Goal: Task Accomplishment & Management: Complete application form

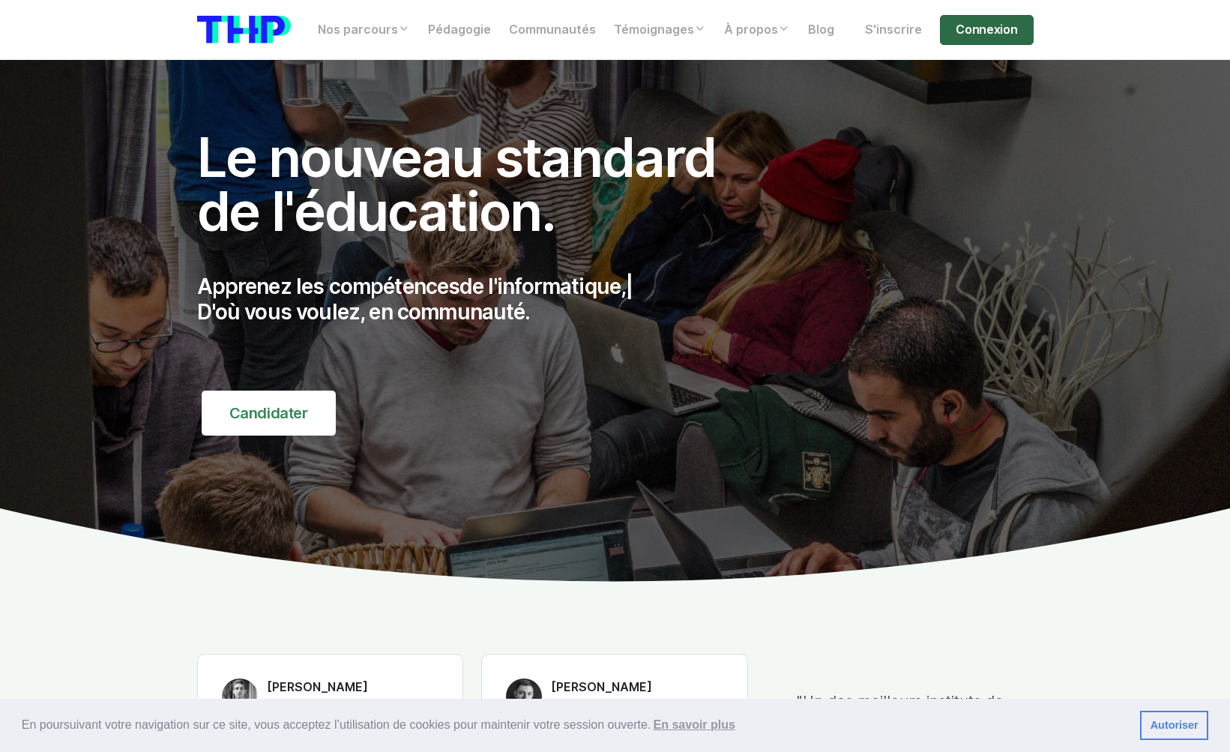
click at [989, 37] on link "Connexion" at bounding box center [986, 30] width 93 height 30
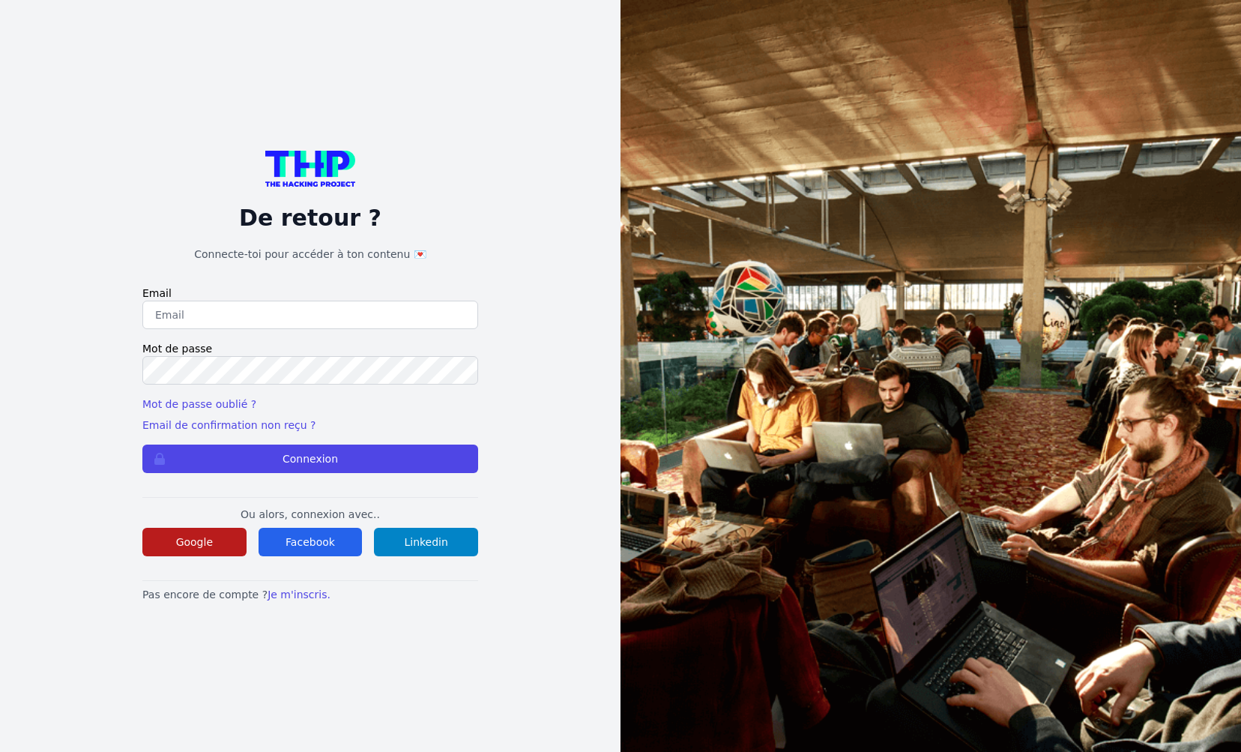
click at [212, 537] on button "Google" at bounding box center [194, 542] width 104 height 28
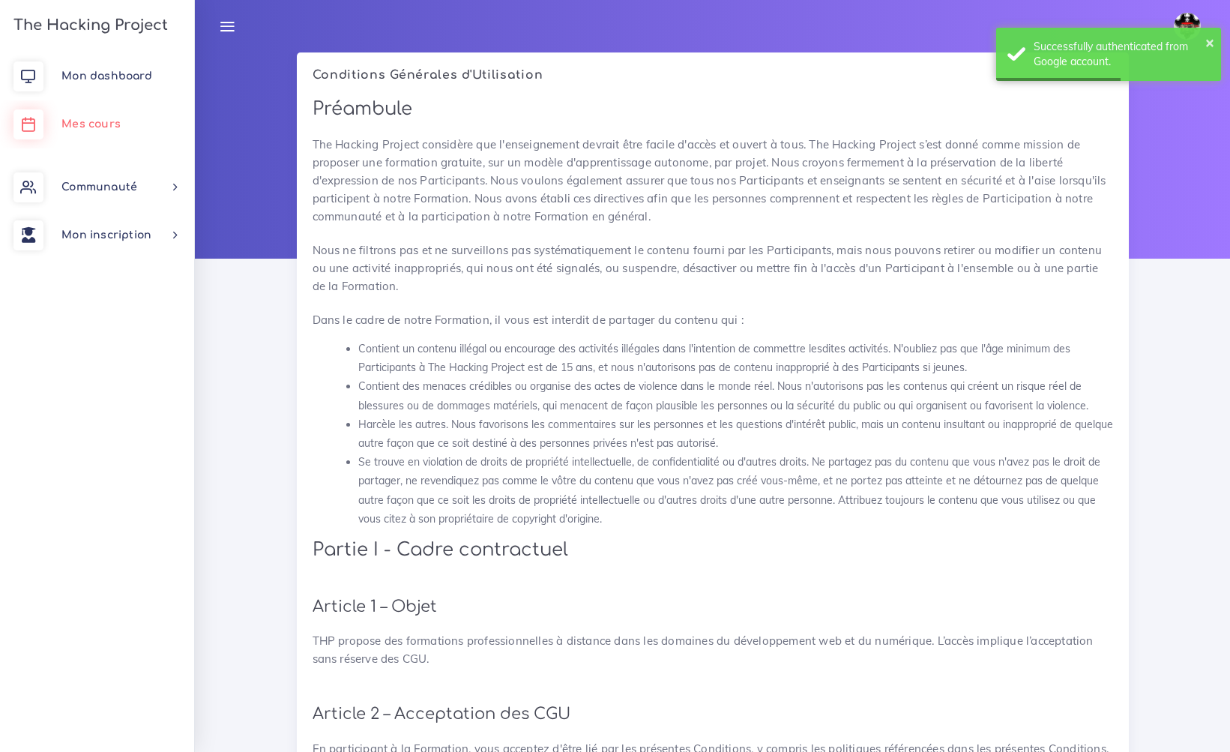
click at [76, 144] on link "Mes cours" at bounding box center [97, 124] width 194 height 48
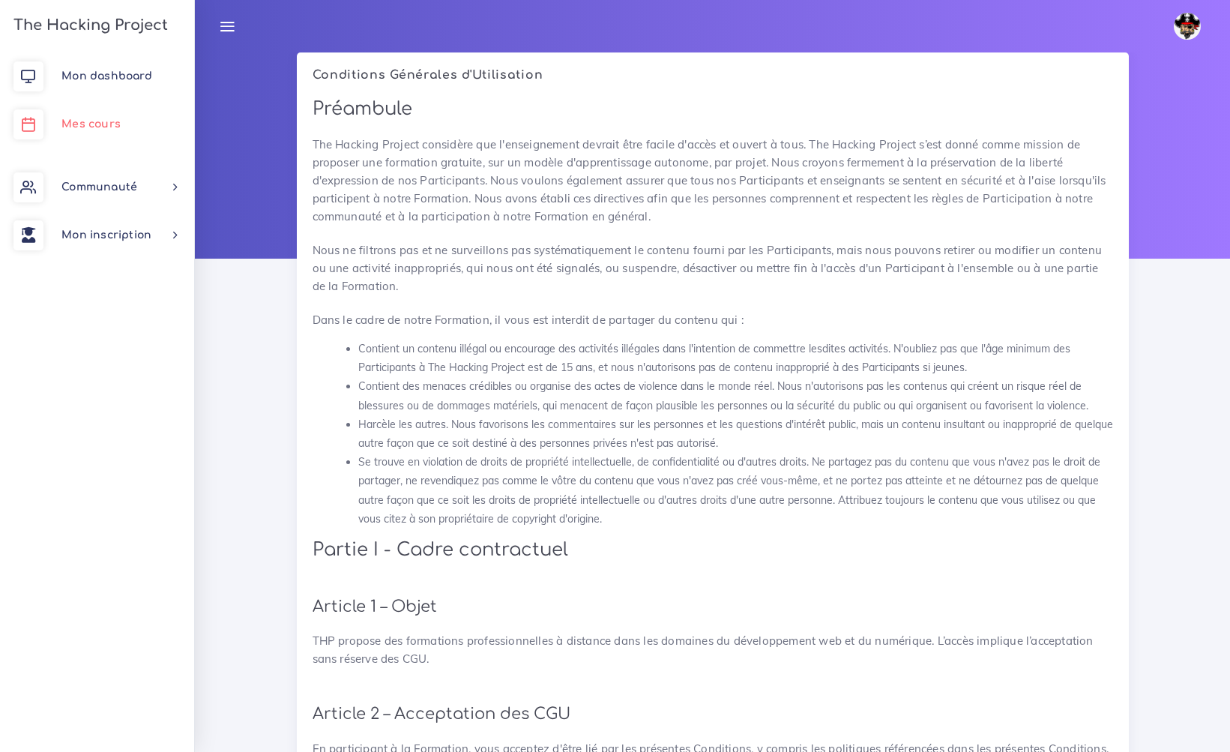
click at [82, 136] on link "Mes cours" at bounding box center [97, 124] width 194 height 48
click at [115, 74] on span "Mon dashboard" at bounding box center [106, 75] width 91 height 11
click at [106, 230] on span "Mon inscription" at bounding box center [106, 234] width 90 height 11
click at [120, 305] on link "Mes parcours" at bounding box center [94, 308] width 194 height 33
click at [1189, 34] on img at bounding box center [1187, 26] width 27 height 27
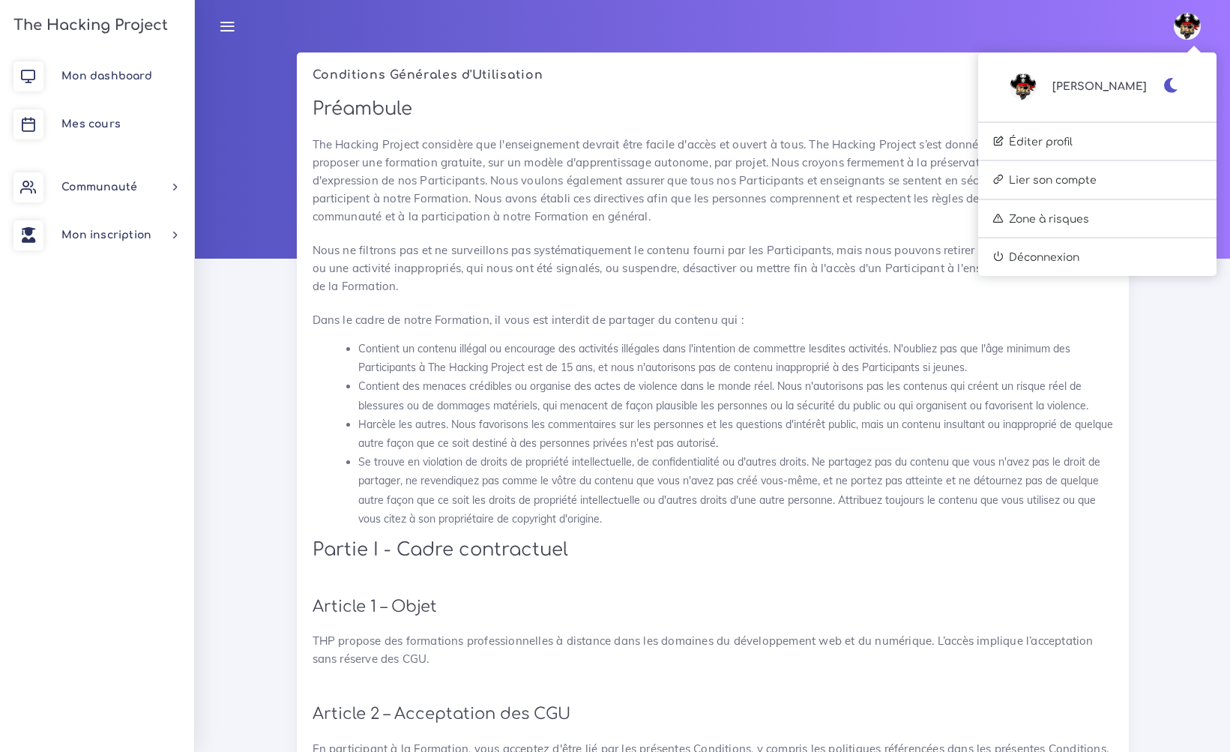
click at [694, 342] on li "Contient un contenu illégal ou encourage des activités illégales dans l'intenti…" at bounding box center [735, 358] width 755 height 37
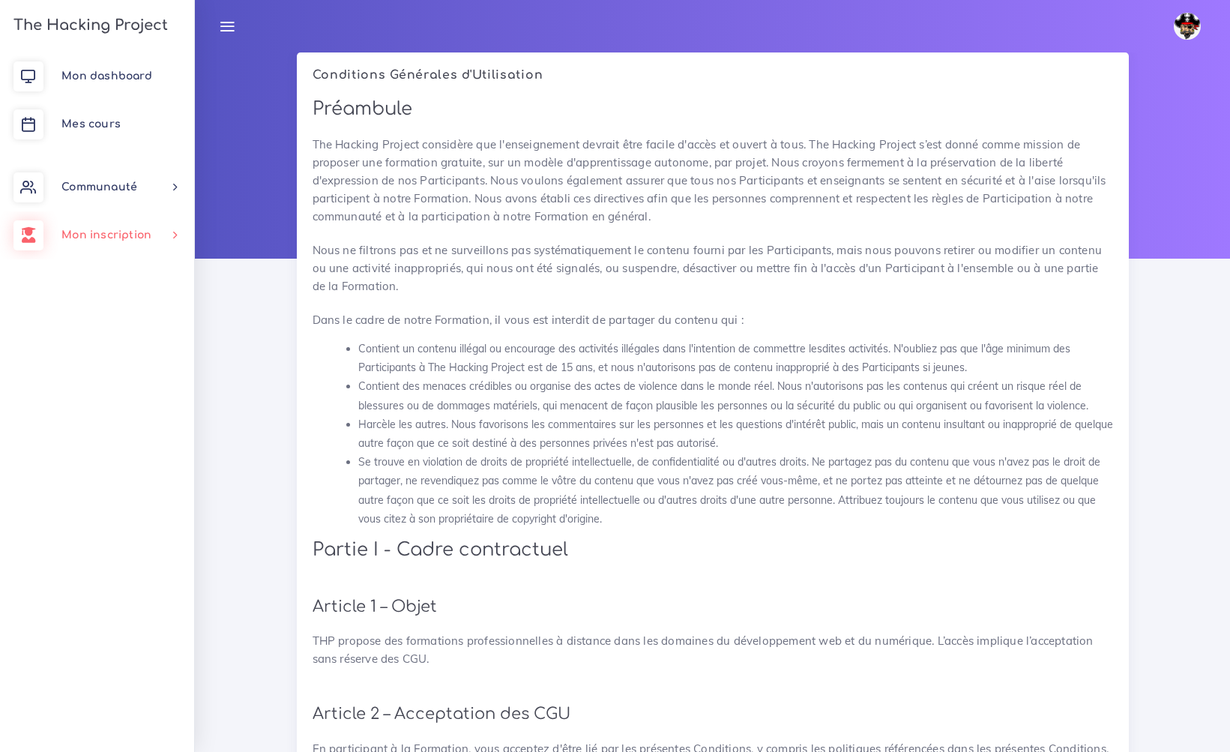
click at [97, 235] on span "Mon inscription" at bounding box center [106, 234] width 90 height 11
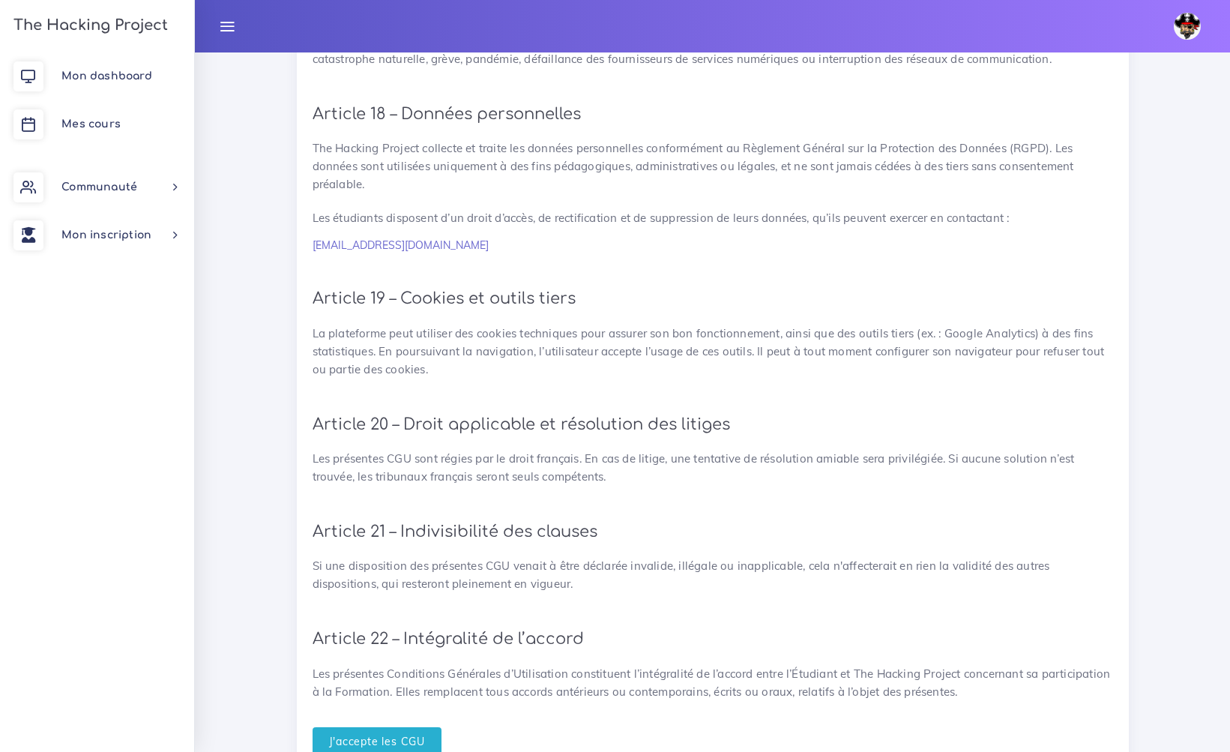
scroll to position [2937, 0]
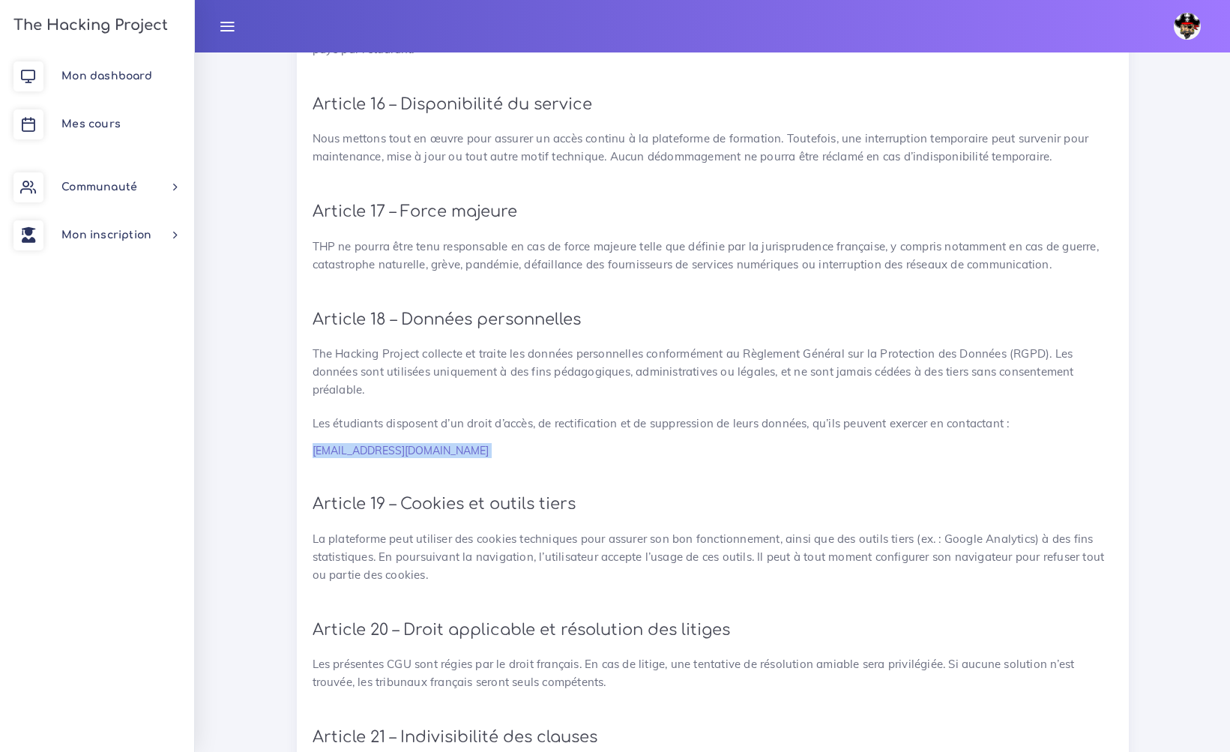
drag, startPoint x: 466, startPoint y: 469, endPoint x: 295, endPoint y: 456, distance: 171.4
copy article "[EMAIL_ADDRESS][DOMAIN_NAME]"
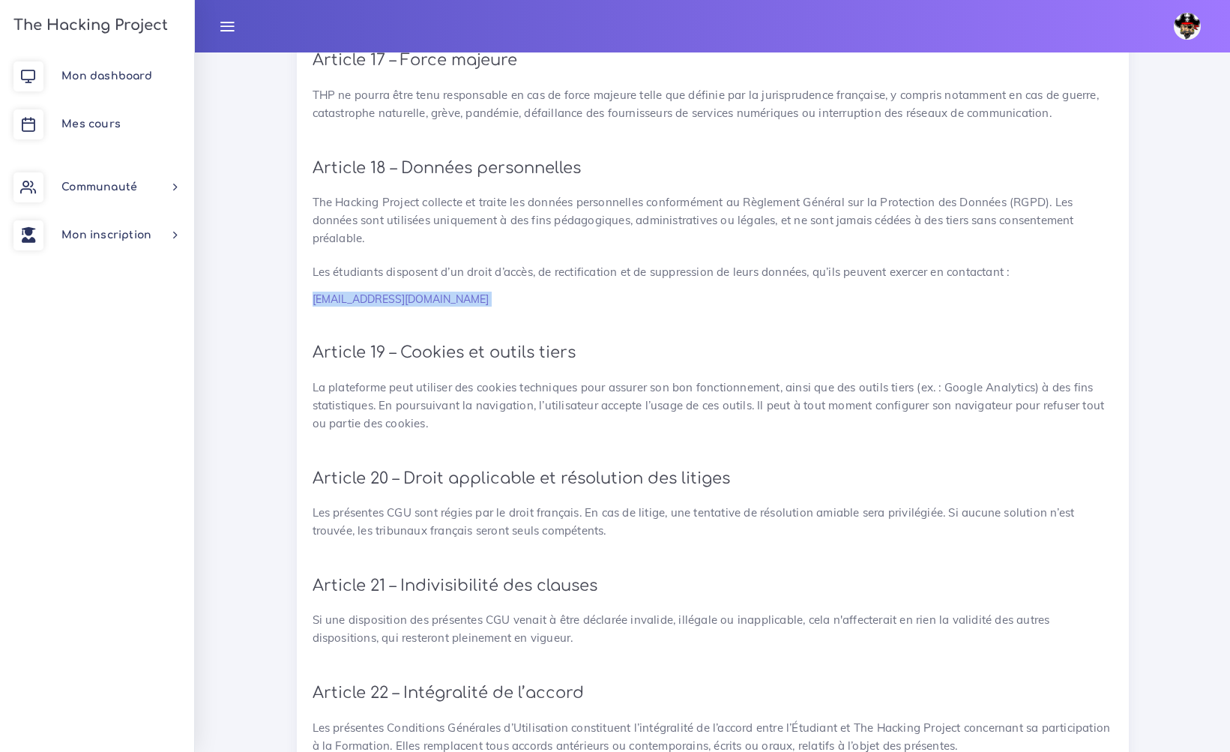
scroll to position [3206, 0]
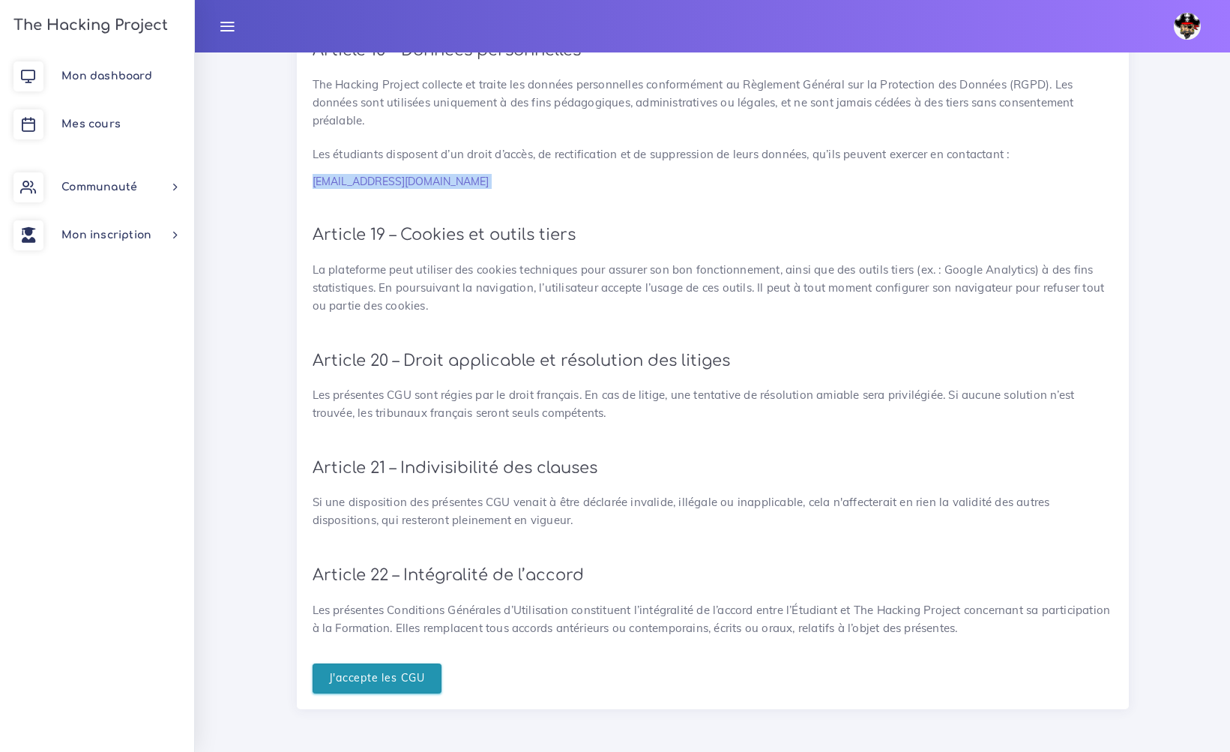
click at [378, 666] on input "J'accepte les CGU" at bounding box center [378, 678] width 130 height 31
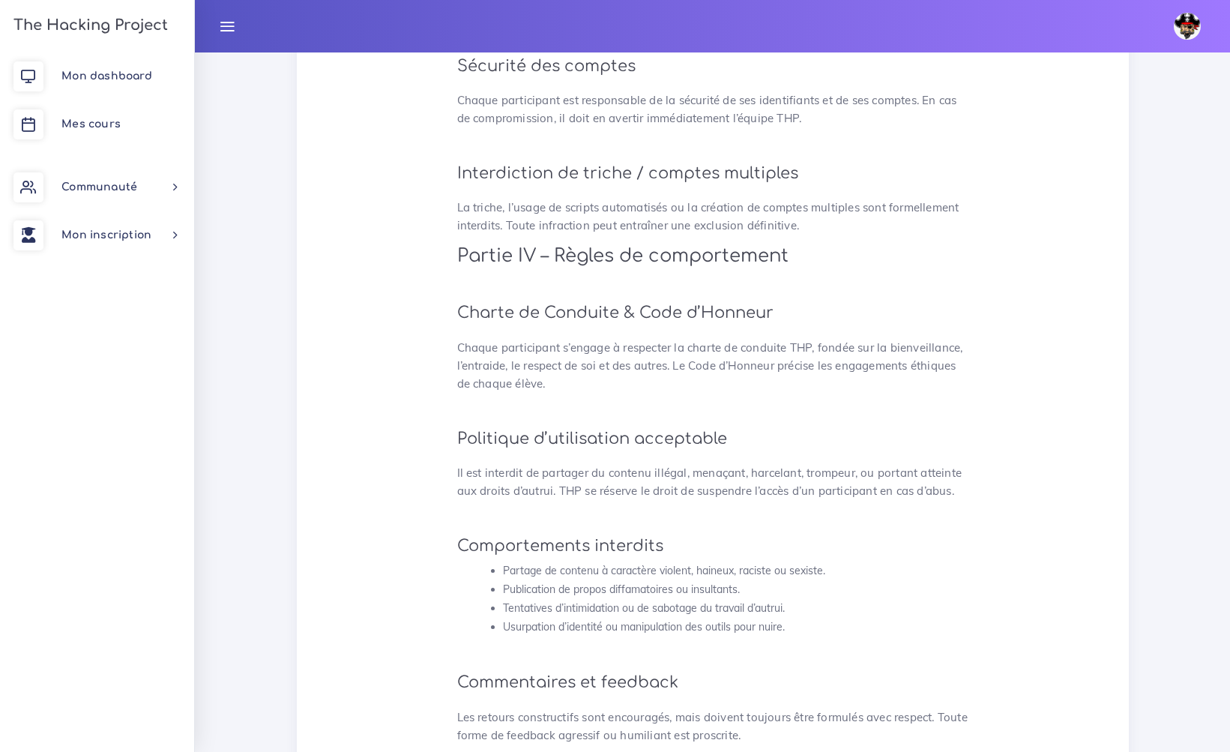
scroll to position [3096, 0]
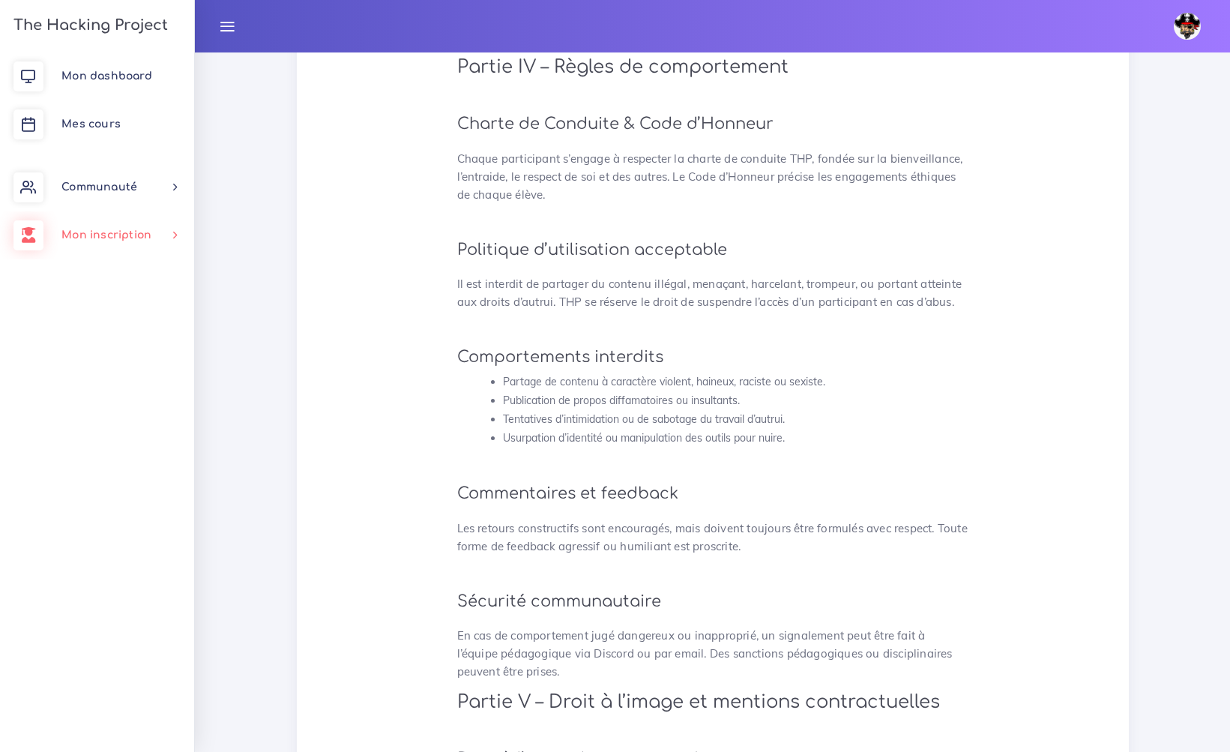
click at [121, 234] on span "Mon inscription" at bounding box center [106, 234] width 90 height 11
click at [105, 310] on link "Mes parcours" at bounding box center [94, 308] width 194 height 33
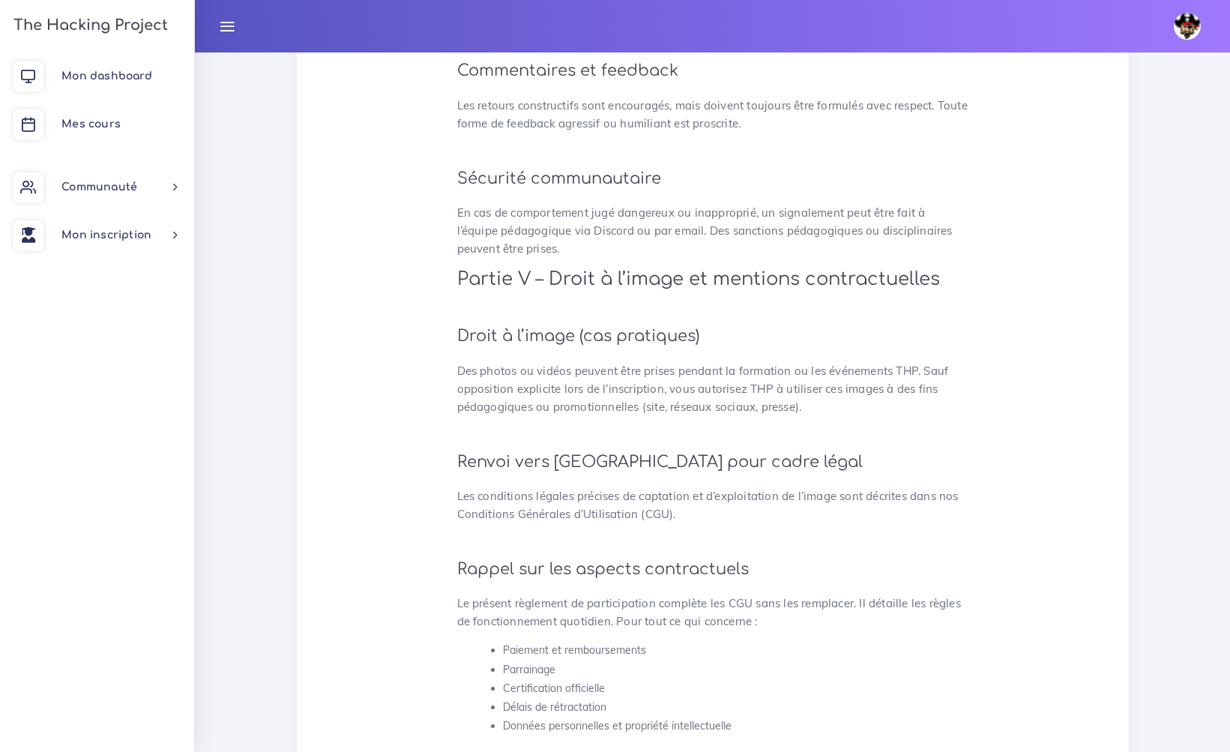
scroll to position [3809, 0]
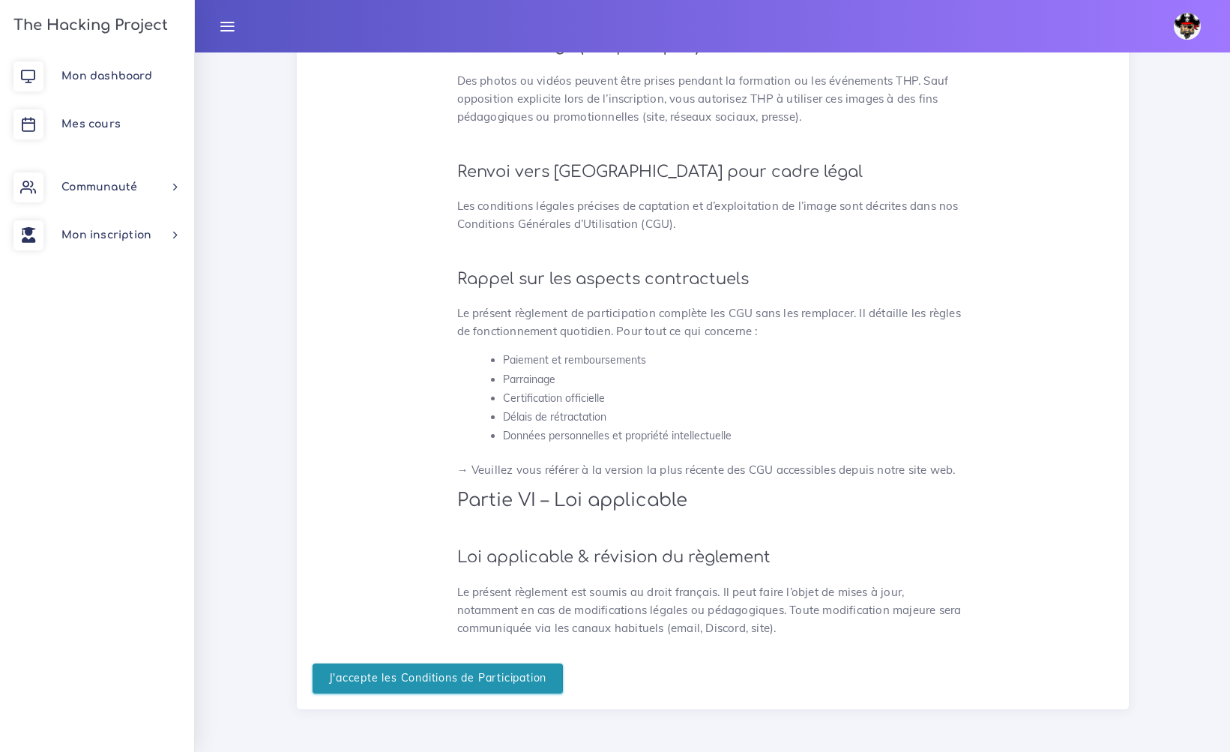
click at [499, 677] on input "J'accepte les Conditions de Participation" at bounding box center [438, 678] width 251 height 31
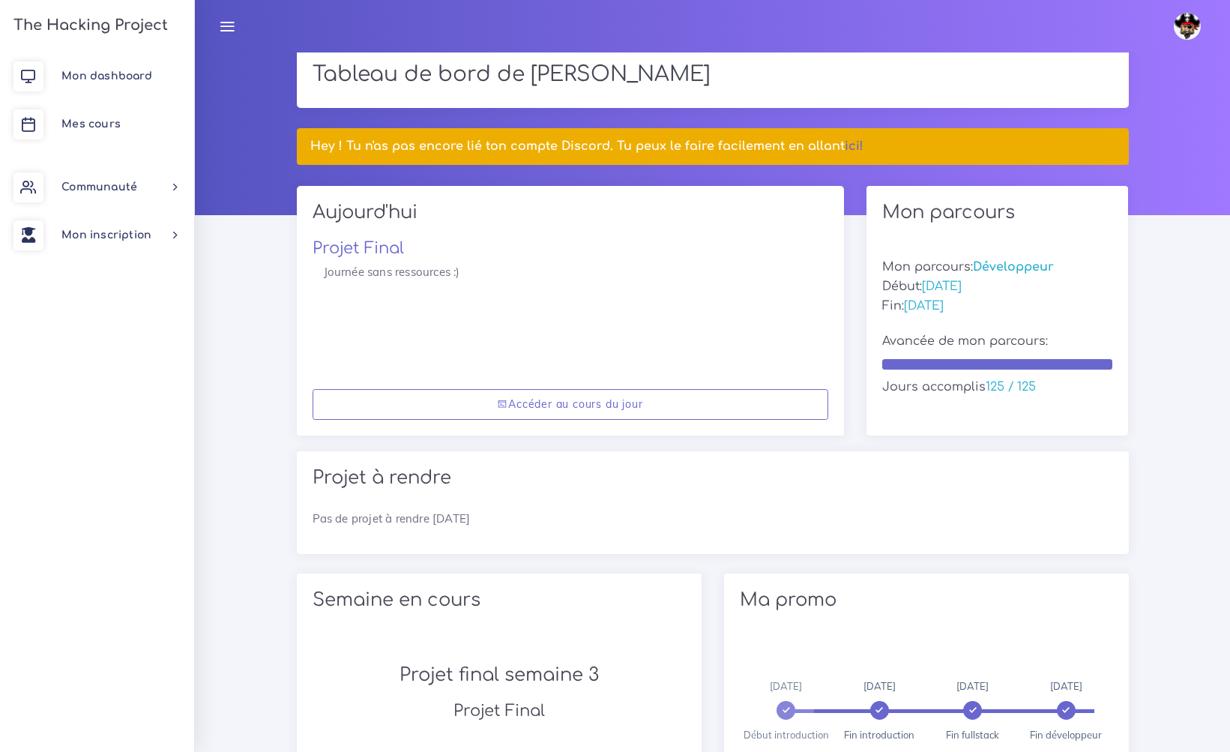
scroll to position [44, 0]
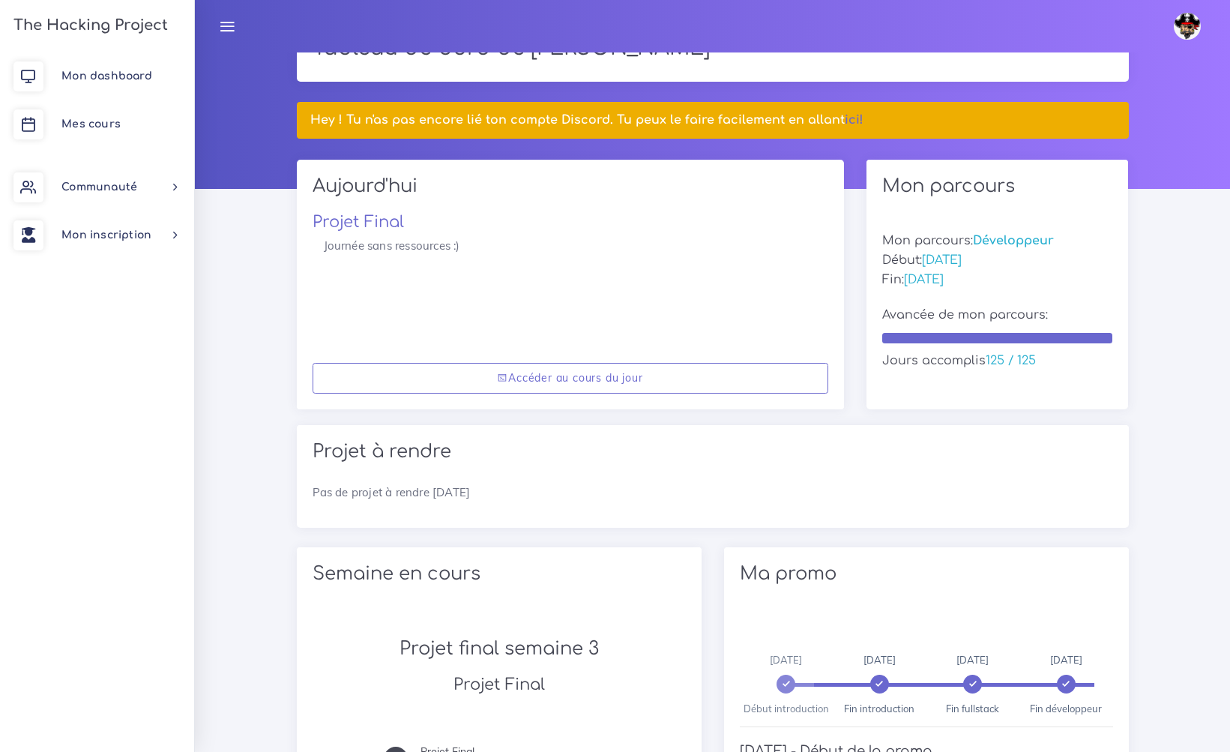
scroll to position [0, 0]
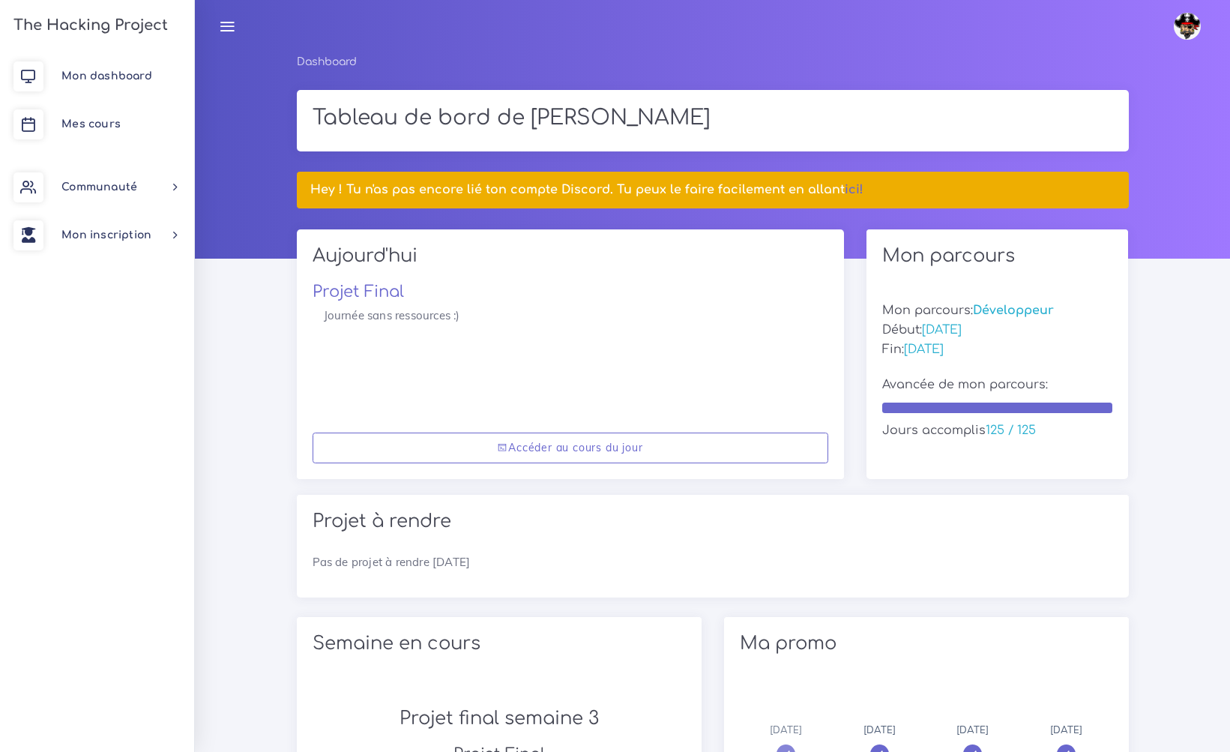
click at [170, 222] on link "Mon inscription" at bounding box center [97, 235] width 194 height 48
click at [133, 112] on link "Mes cours" at bounding box center [97, 124] width 194 height 48
click at [1197, 28] on img at bounding box center [1187, 26] width 27 height 27
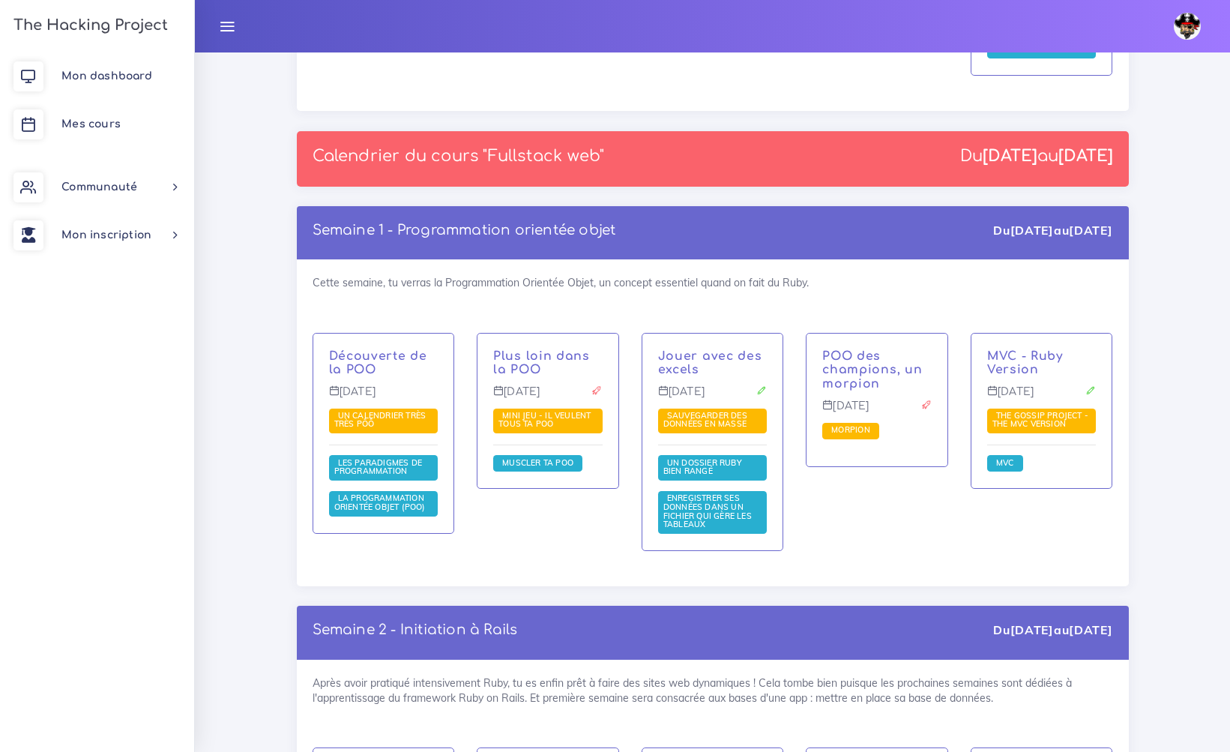
scroll to position [2450, 0]
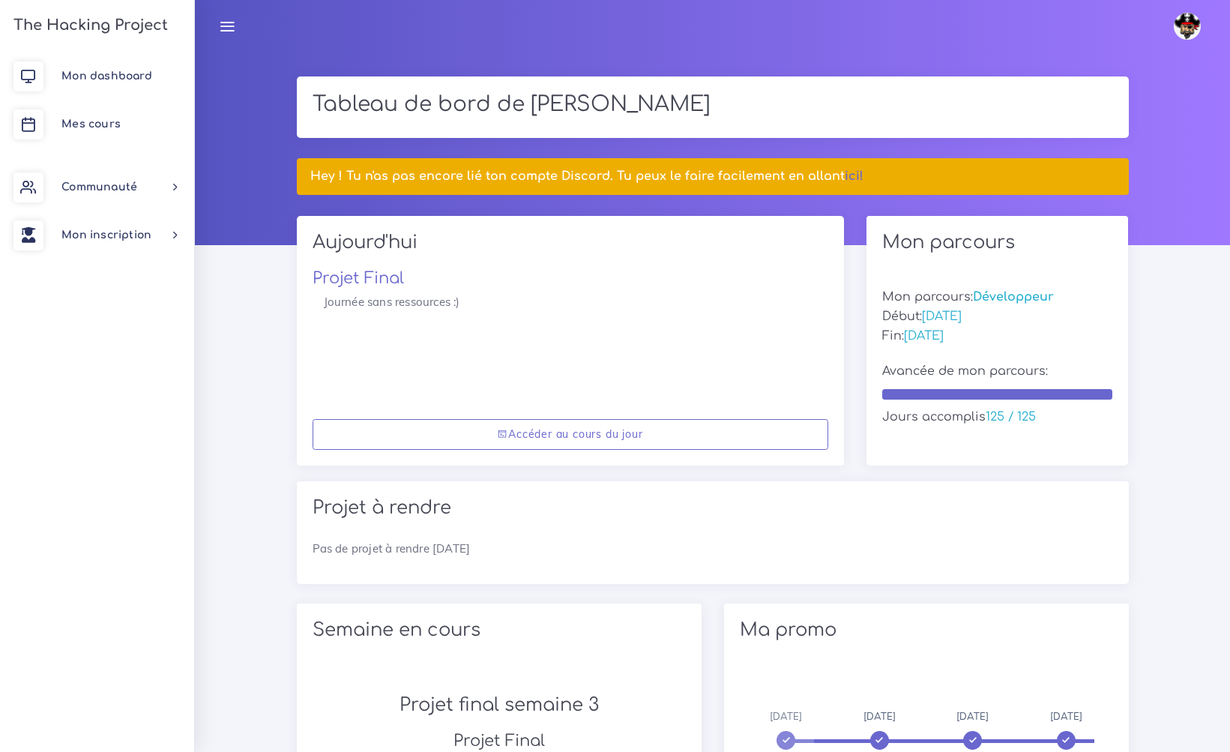
scroll to position [30, 0]
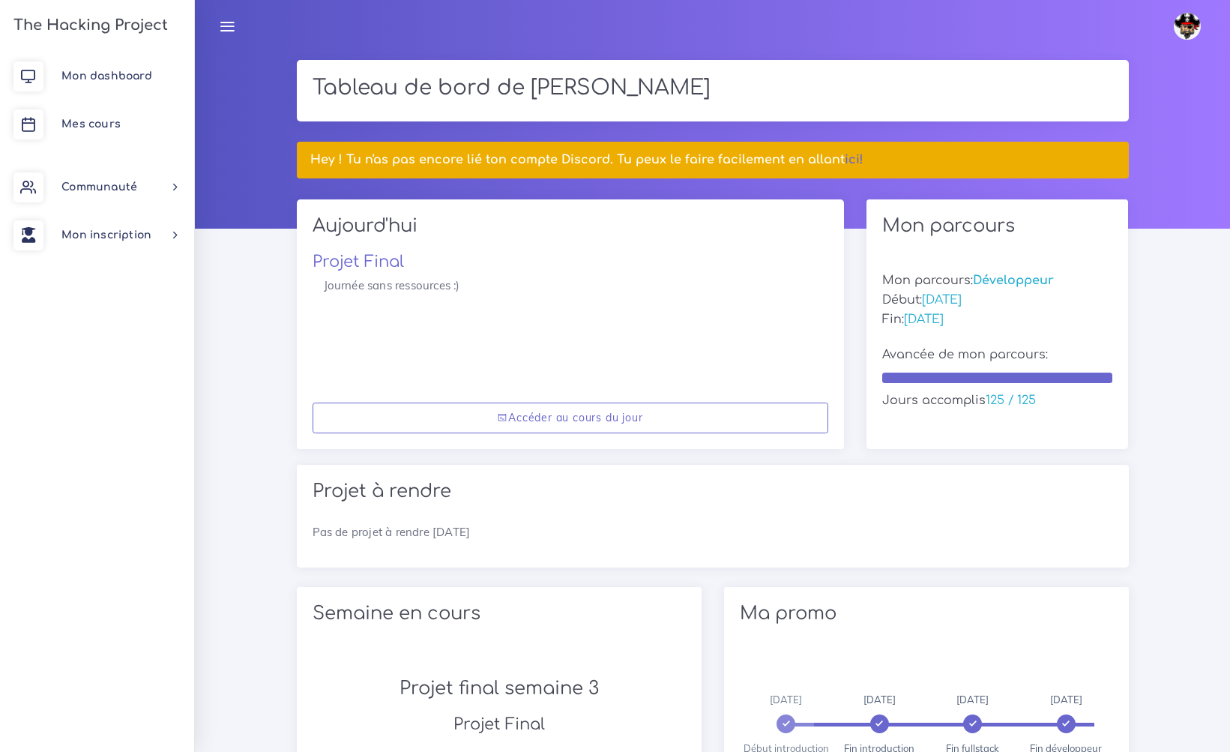
click at [946, 298] on span "[DATE]" at bounding box center [942, 299] width 40 height 13
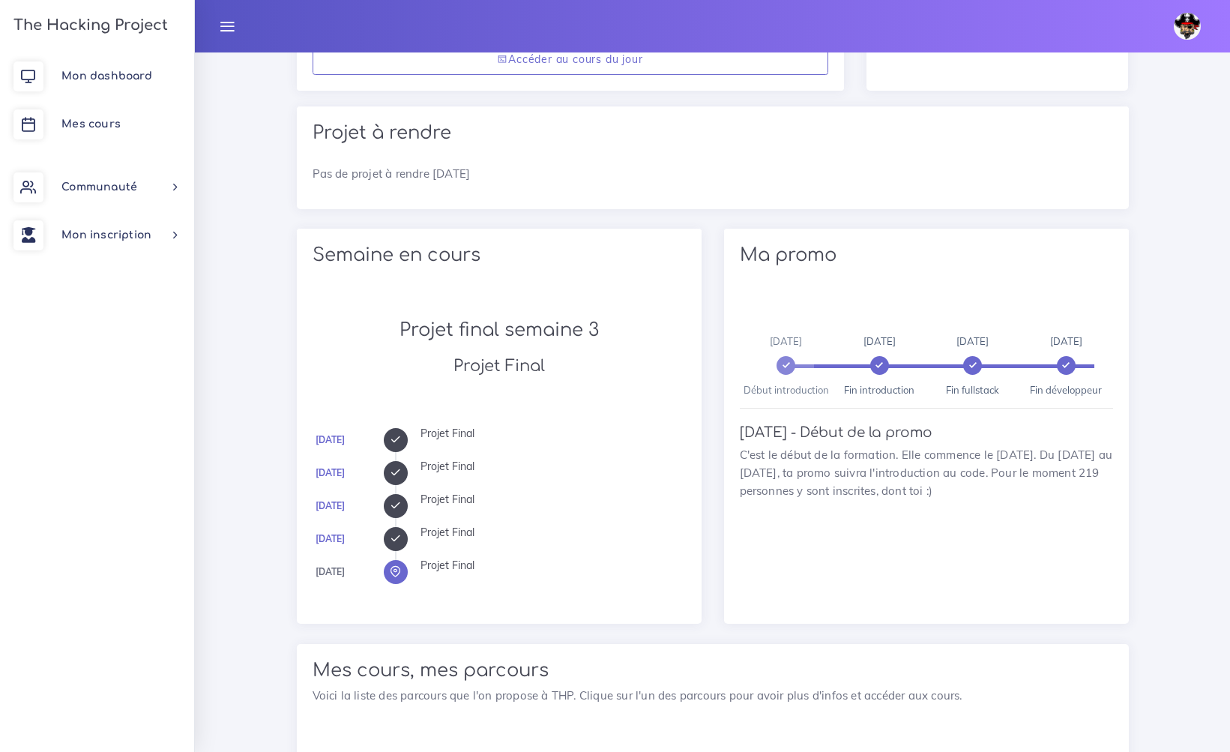
scroll to position [393, 0]
